Goal: Task Accomplishment & Management: Manage account settings

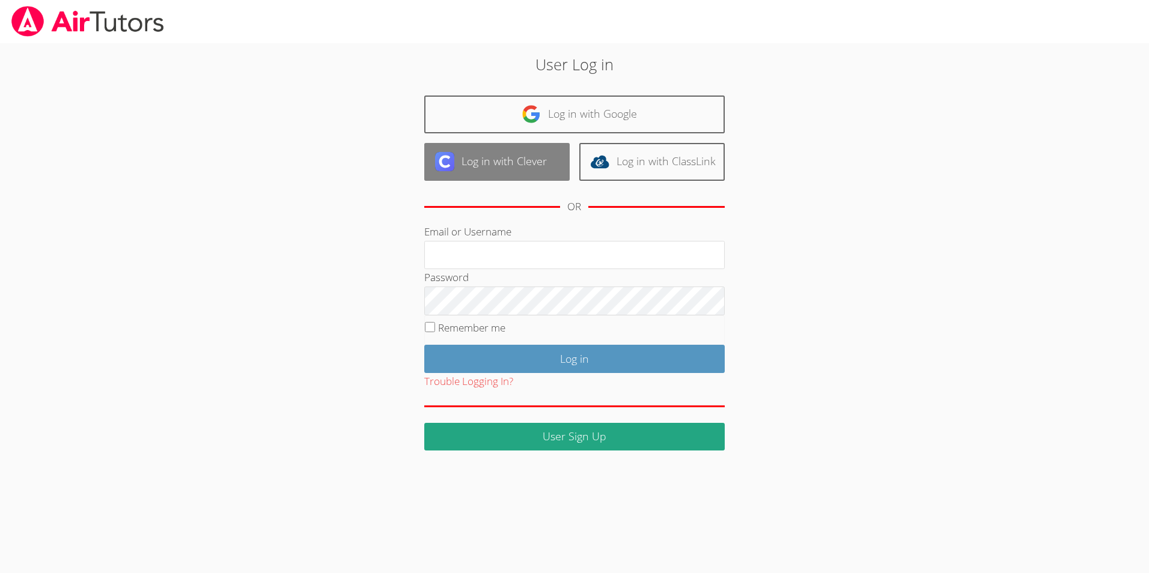
click at [480, 162] on link "Log in with Clever" at bounding box center [496, 162] width 145 height 38
click at [471, 379] on button "Trouble Logging In?" at bounding box center [468, 381] width 89 height 17
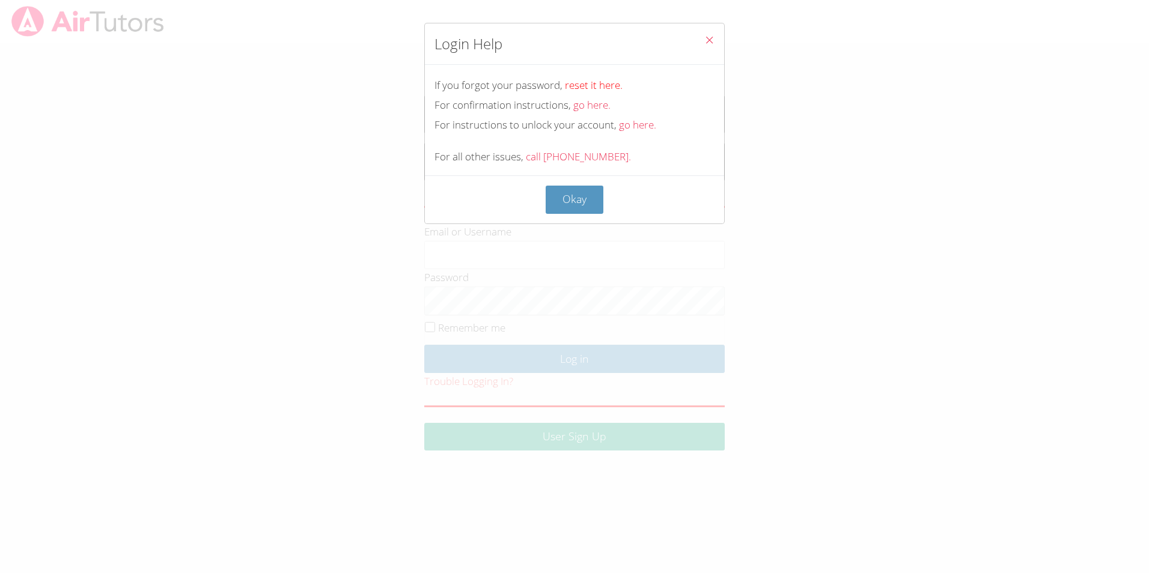
click at [594, 84] on link "reset it here." at bounding box center [594, 85] width 58 height 14
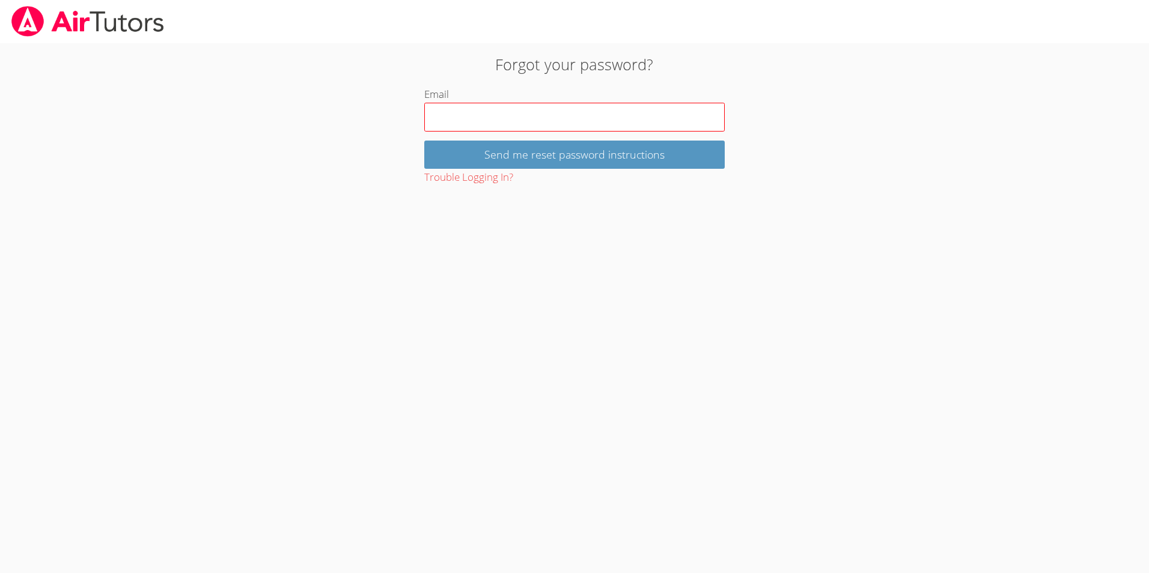
click at [467, 123] on input "Email" at bounding box center [574, 117] width 300 height 29
type input "tnurlanuly@bhusd.com"
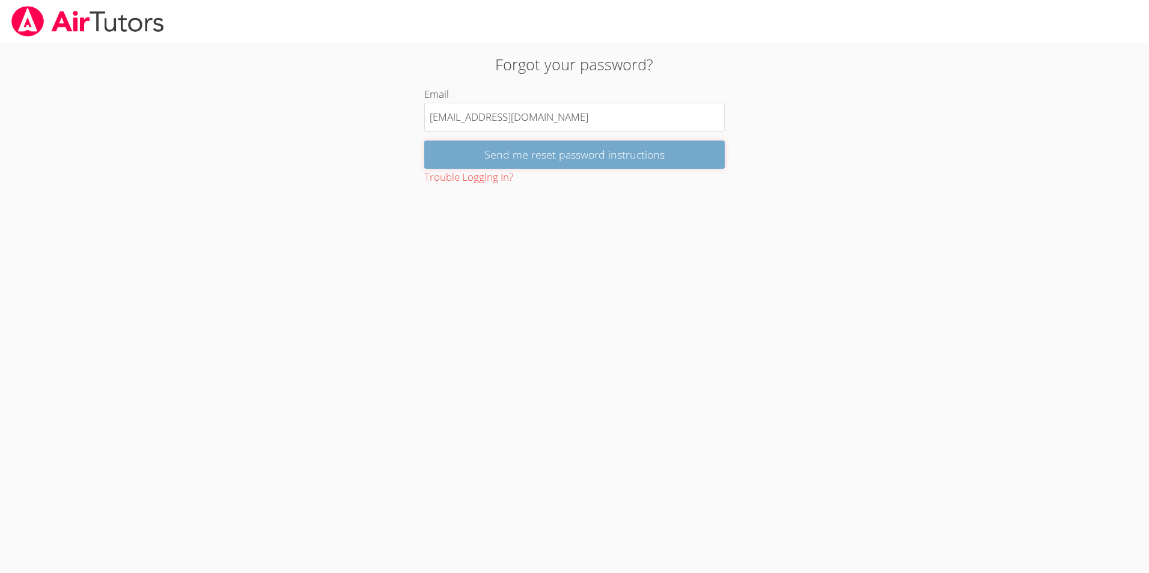
click at [523, 153] on input "Send me reset password instructions" at bounding box center [574, 155] width 300 height 28
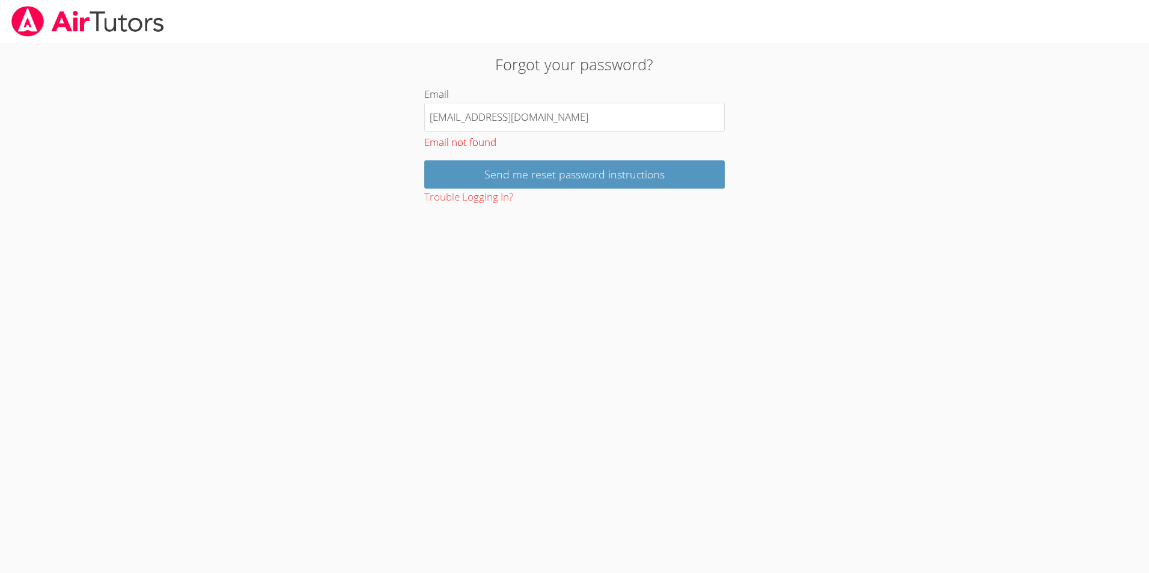
drag, startPoint x: 543, startPoint y: 117, endPoint x: 188, endPoint y: 118, distance: 355.2
click at [188, 118] on div "Forgot your password? Email tnurlanuly@bhusd.com Email not found Send me reset …" at bounding box center [575, 124] width 862 height 163
click at [534, 291] on body "Forgot your password? Email tnurlanuly@bhusd.com Email not found Send me reset …" at bounding box center [574, 286] width 1149 height 573
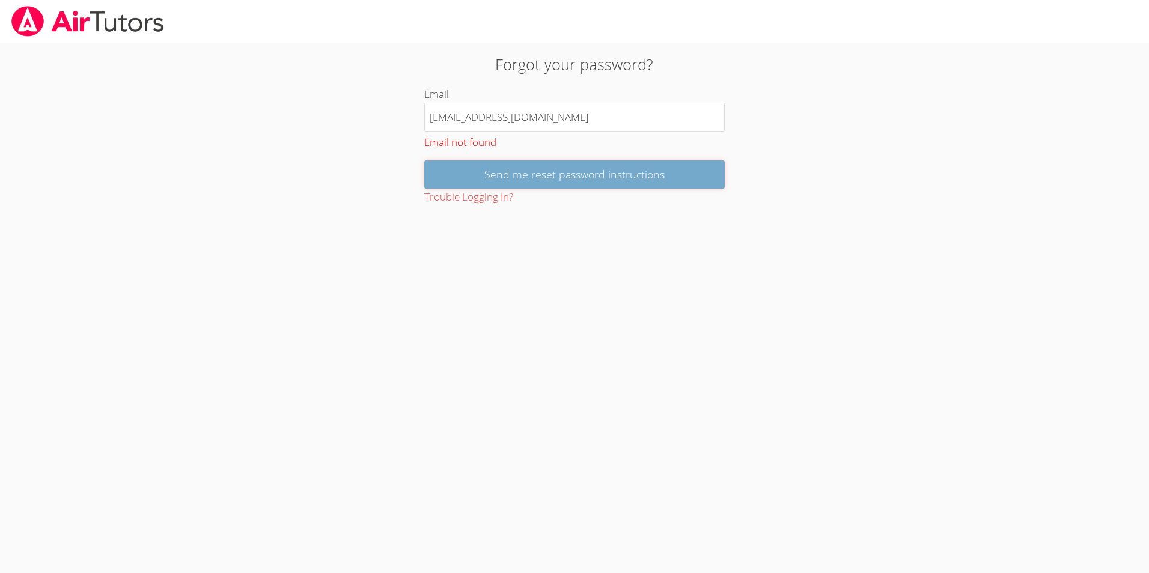
click at [567, 179] on input "Send me reset password instructions" at bounding box center [574, 174] width 300 height 28
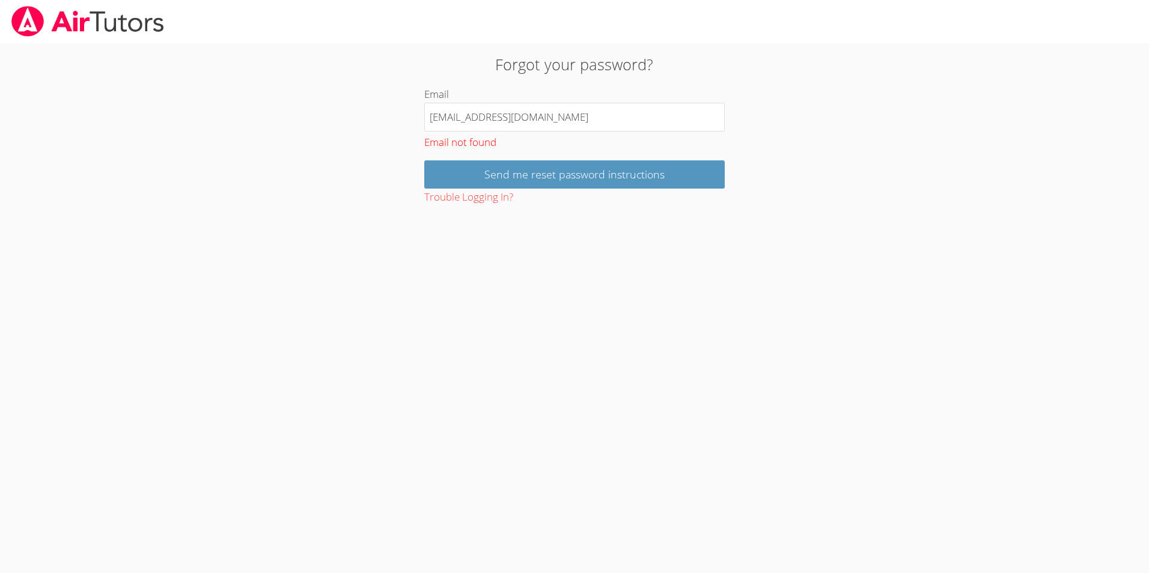
drag, startPoint x: 558, startPoint y: 126, endPoint x: 171, endPoint y: 129, distance: 387.0
click at [171, 129] on div "Forgot your password? Email tnurlanuly@bhusd.com Email not found Send me reset …" at bounding box center [575, 124] width 862 height 163
click at [603, 299] on body "Forgot your password? Email tnurlanuly@bhusd.com Email not found Send me reset …" at bounding box center [574, 286] width 1149 height 573
